Goal: Task Accomplishment & Management: Use online tool/utility

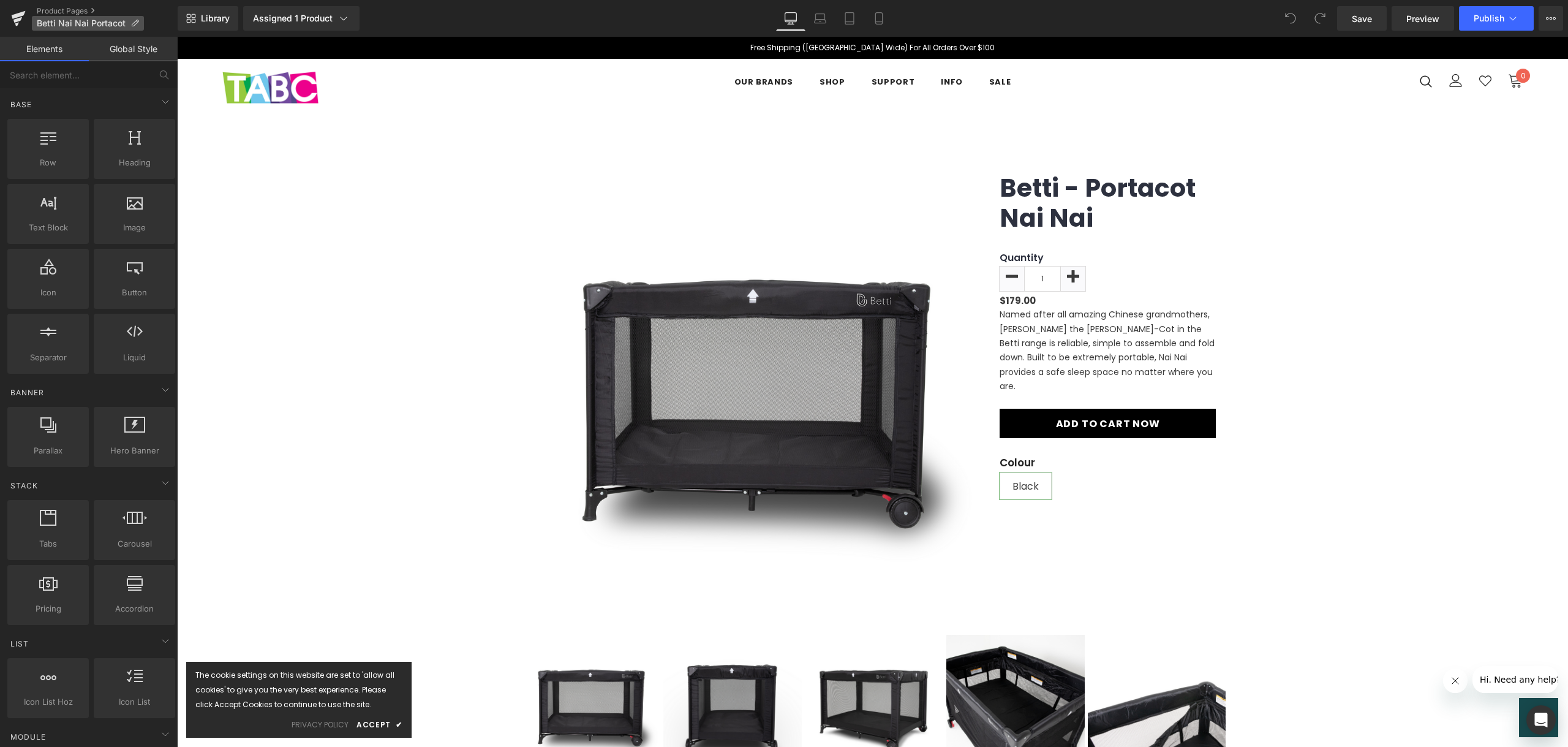
click at [120, 22] on span "Betti Nai Nai Portacot" at bounding box center [80, 23] width 88 height 10
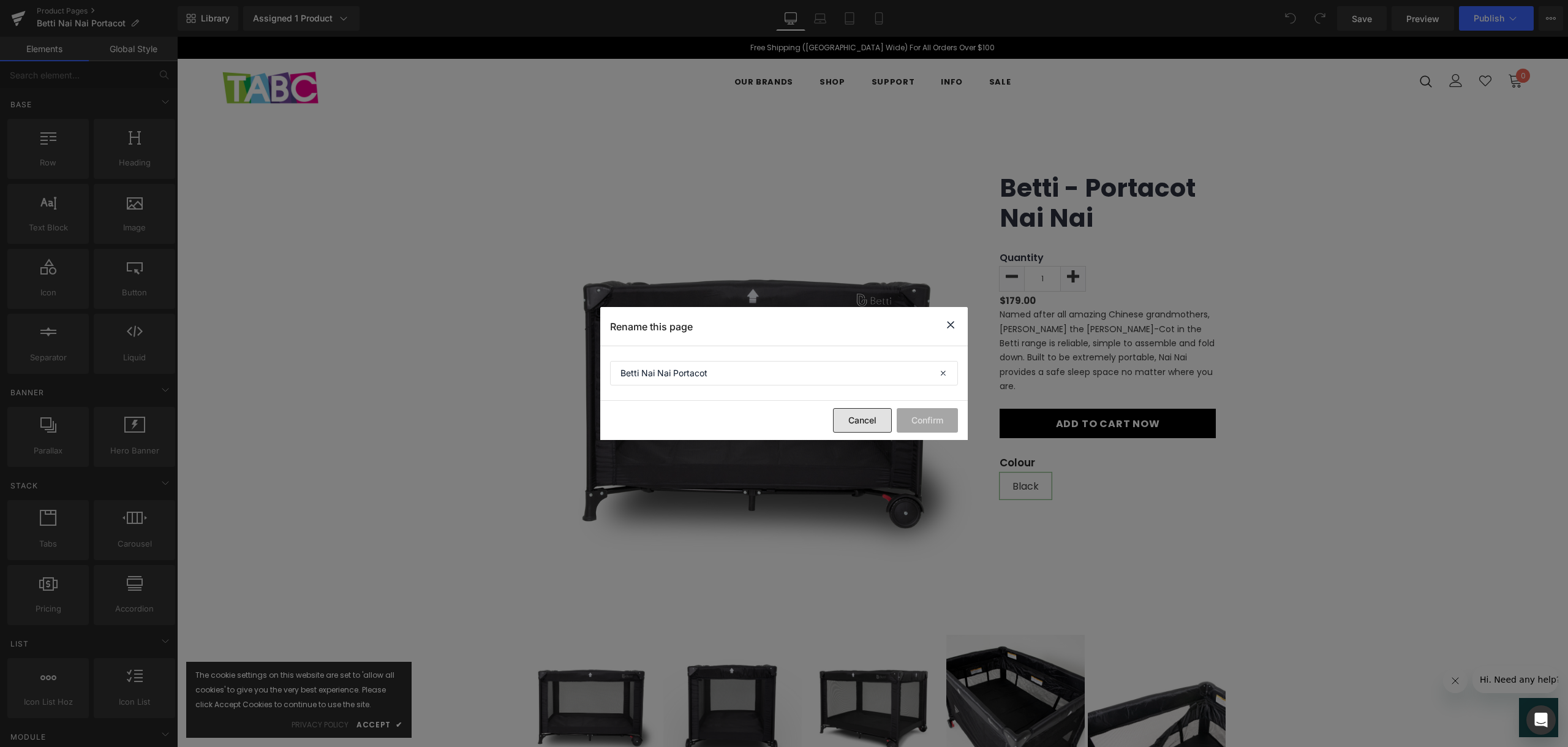
click at [869, 420] on button "Cancel" at bounding box center [863, 420] width 59 height 24
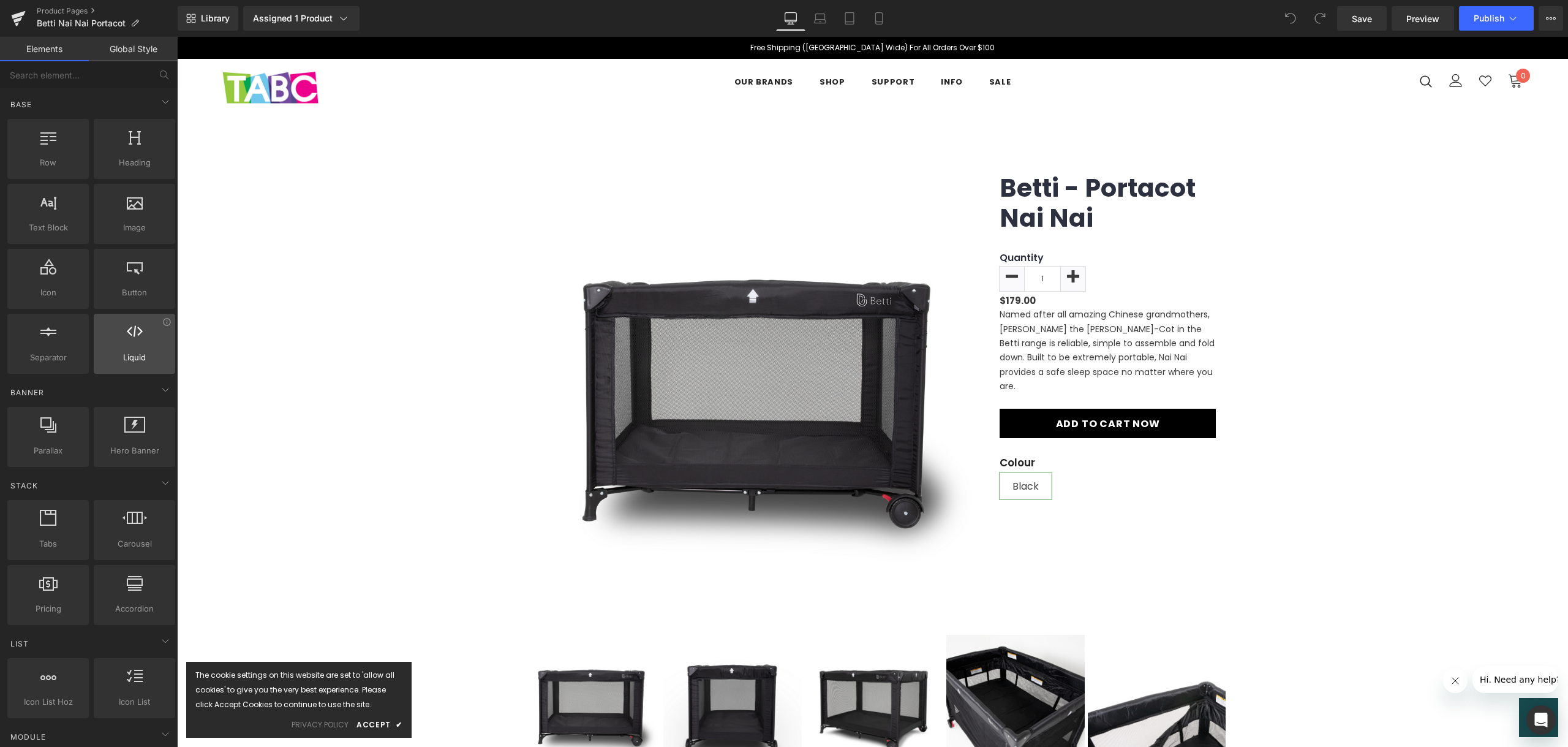
click at [124, 351] on span "Liquid" at bounding box center [134, 357] width 74 height 13
click at [123, 351] on span "Liquid" at bounding box center [134, 357] width 74 height 13
click at [1554, 14] on icon at bounding box center [1551, 18] width 10 height 10
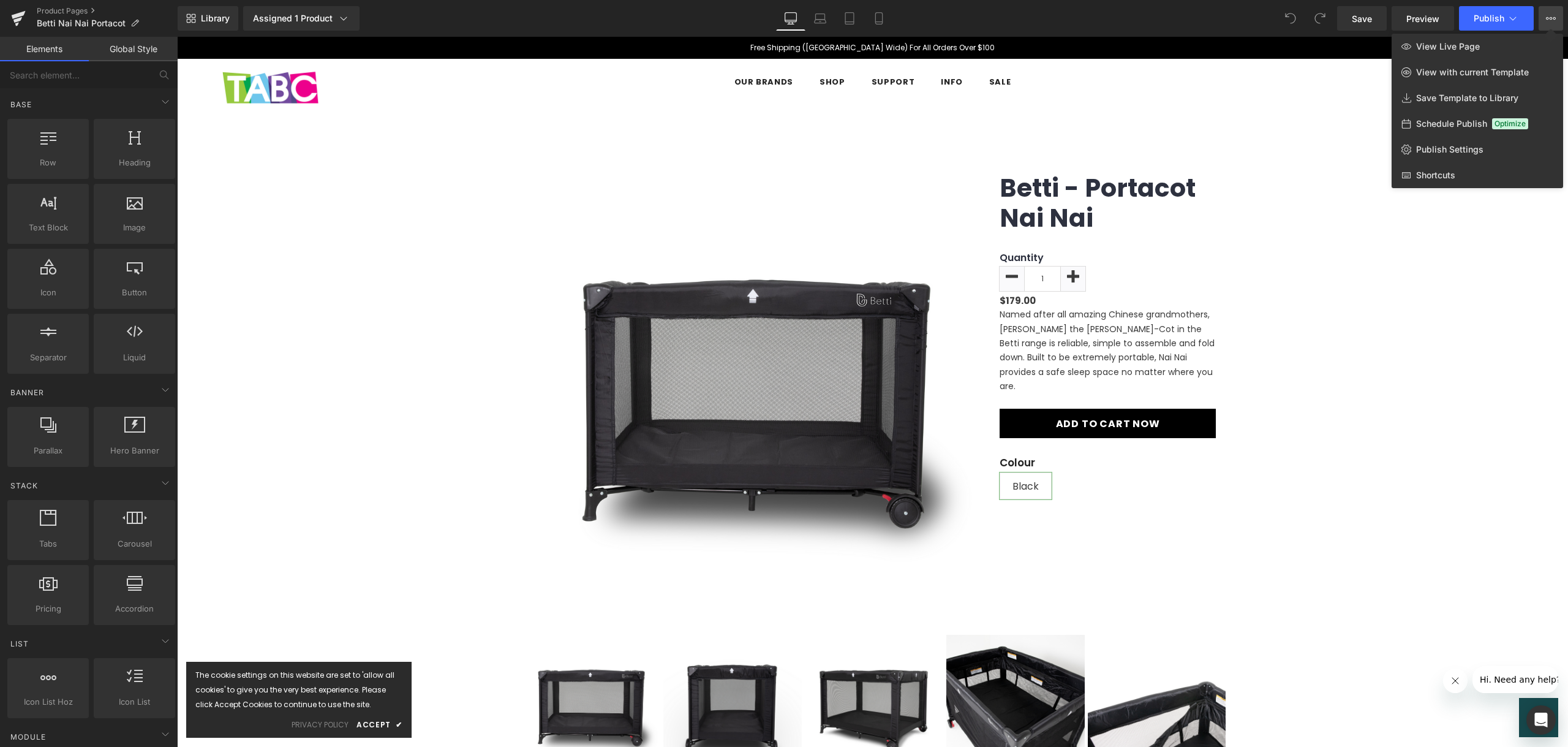
click at [1554, 14] on icon at bounding box center [1551, 18] width 10 height 10
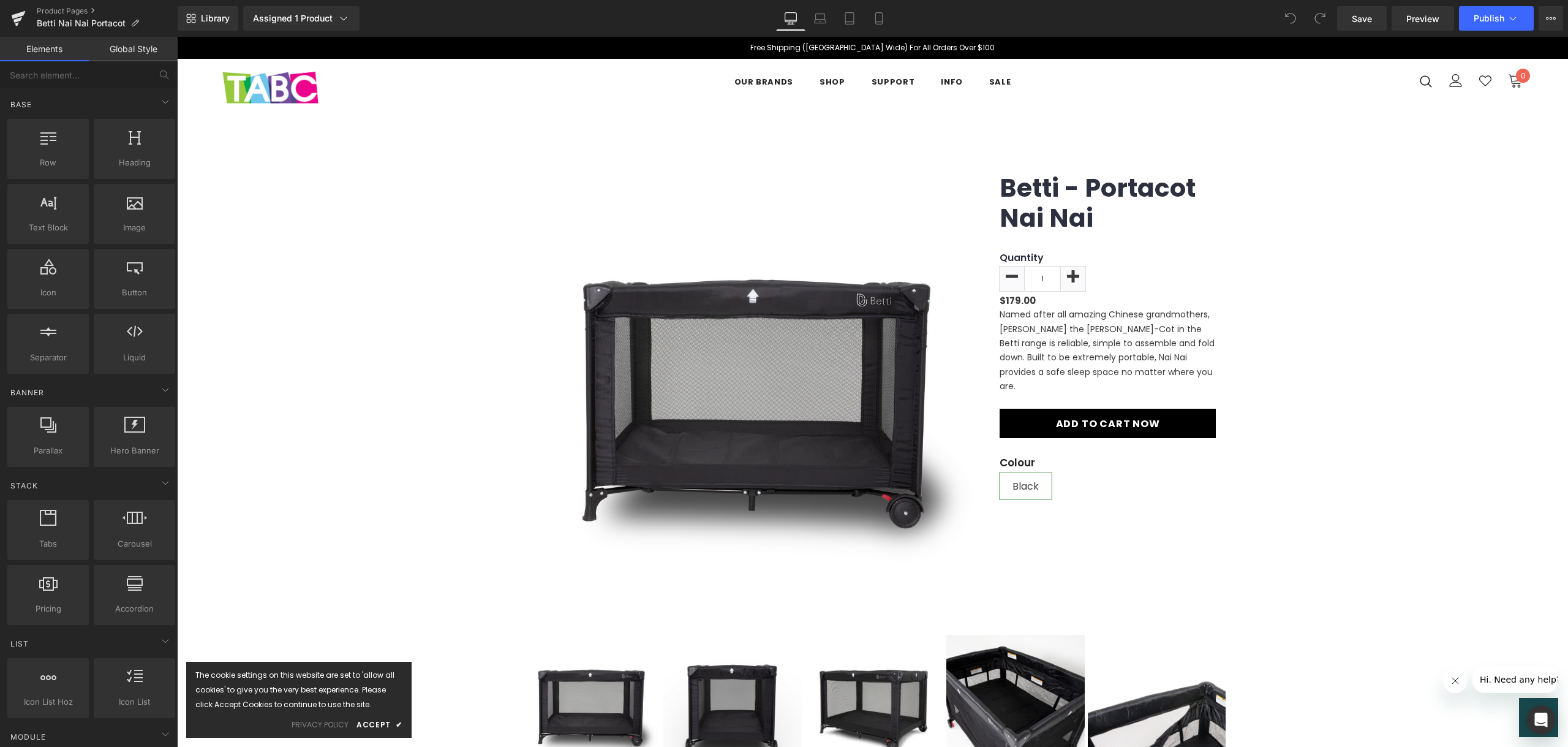
click at [114, 59] on link "Global Style" at bounding box center [132, 48] width 88 height 24
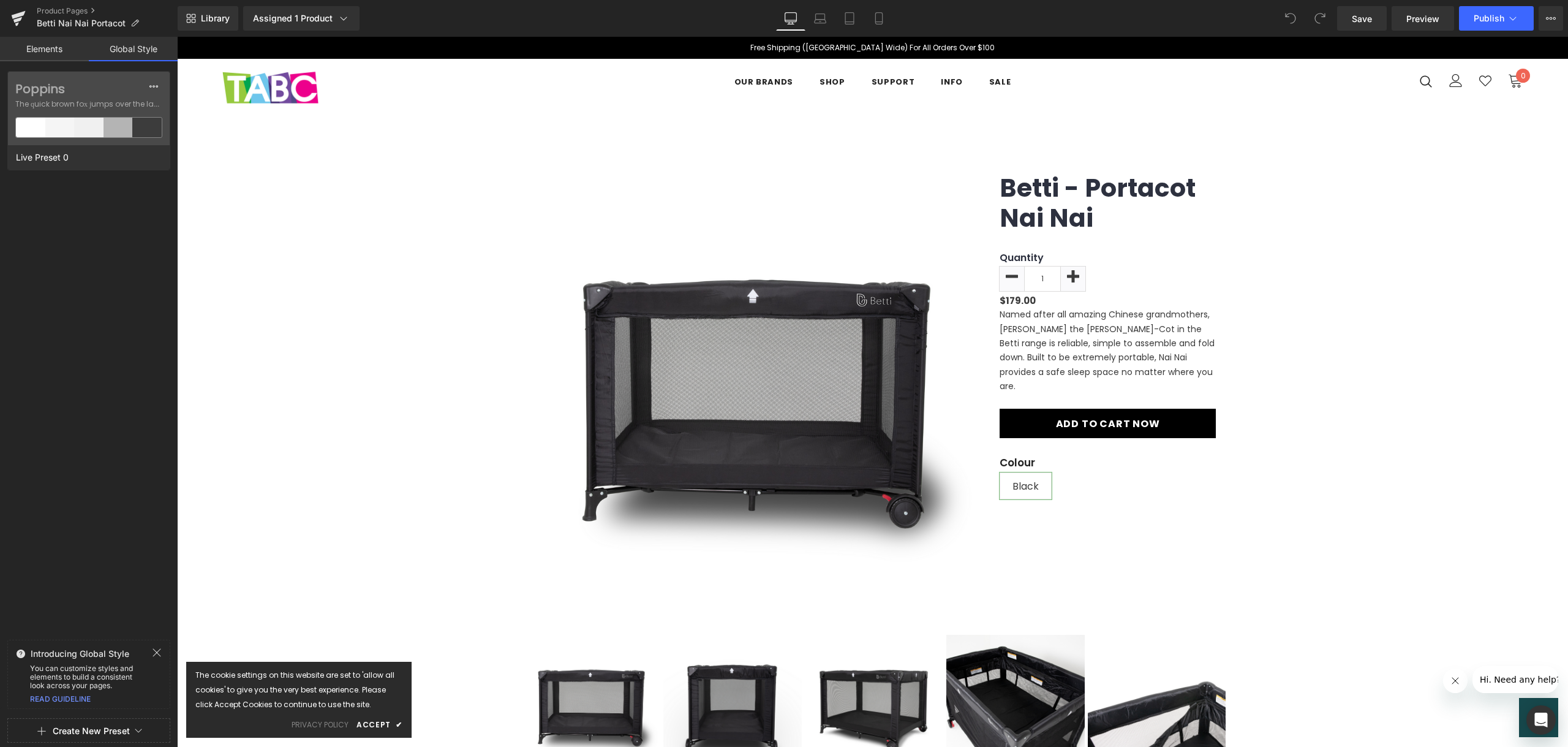
click at [36, 54] on link "Elements" at bounding box center [44, 48] width 88 height 24
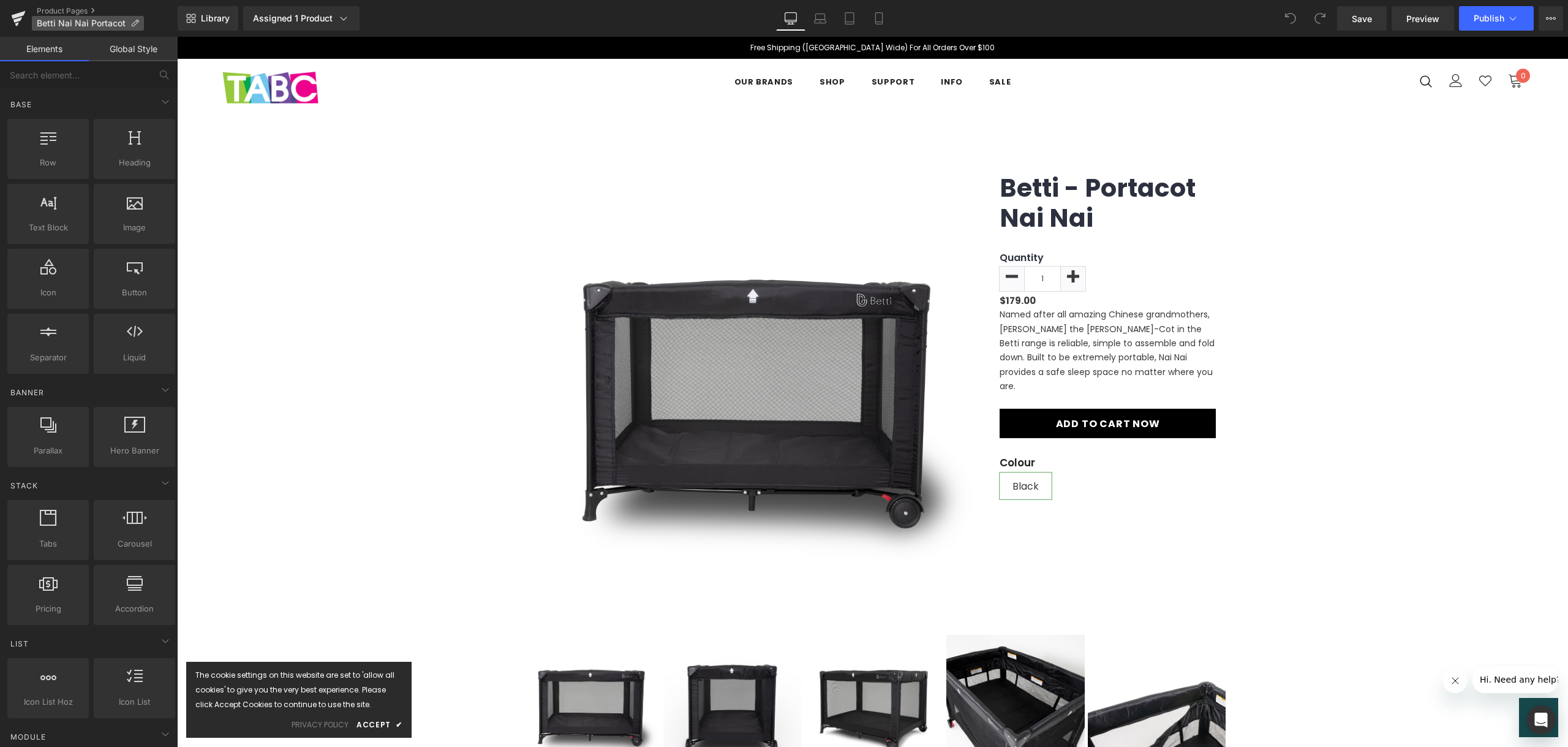
click at [57, 22] on span "Betti Nai Nai Portacot" at bounding box center [80, 23] width 88 height 10
click at [56, 11] on link "Product Pages" at bounding box center [107, 11] width 141 height 10
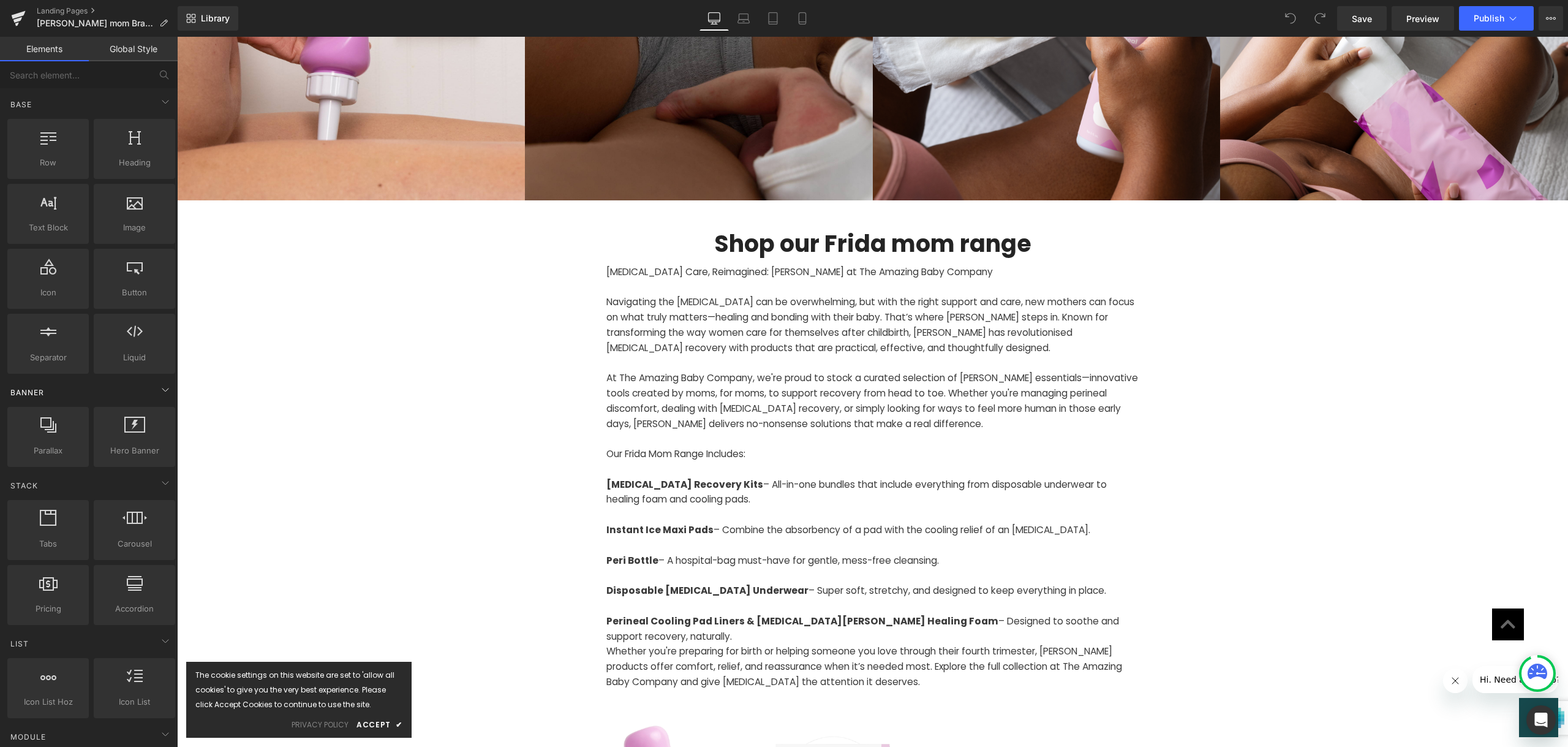
scroll to position [1103, 0]
